Goal: Book appointment/travel/reservation

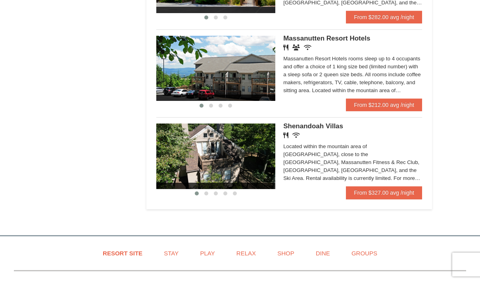
scroll to position [507, 0]
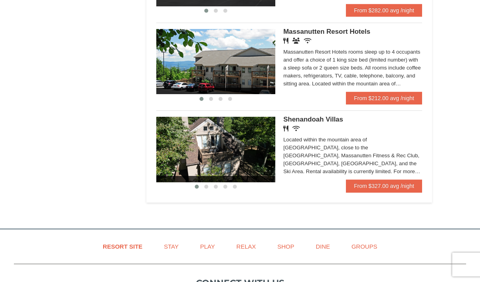
click at [264, 67] on img at bounding box center [215, 61] width 119 height 65
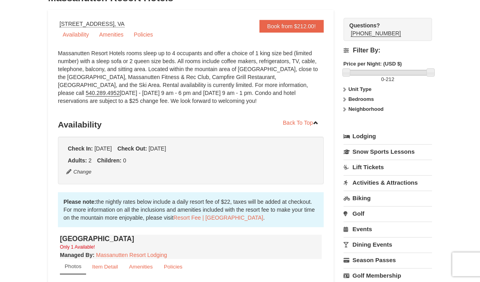
scroll to position [18, 0]
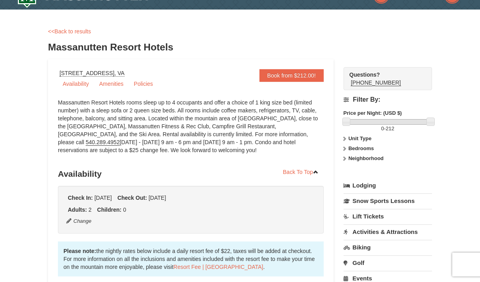
copy div "1822 Resort Drive, Massanutten, VA"
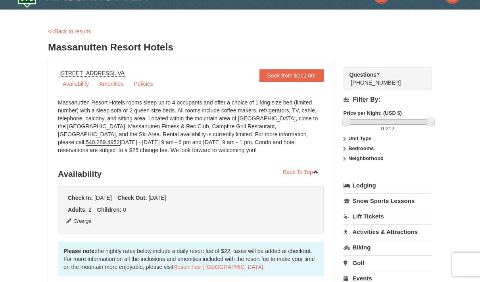
scroll to position [0, 0]
